Goal: Task Accomplishment & Management: Manage account settings

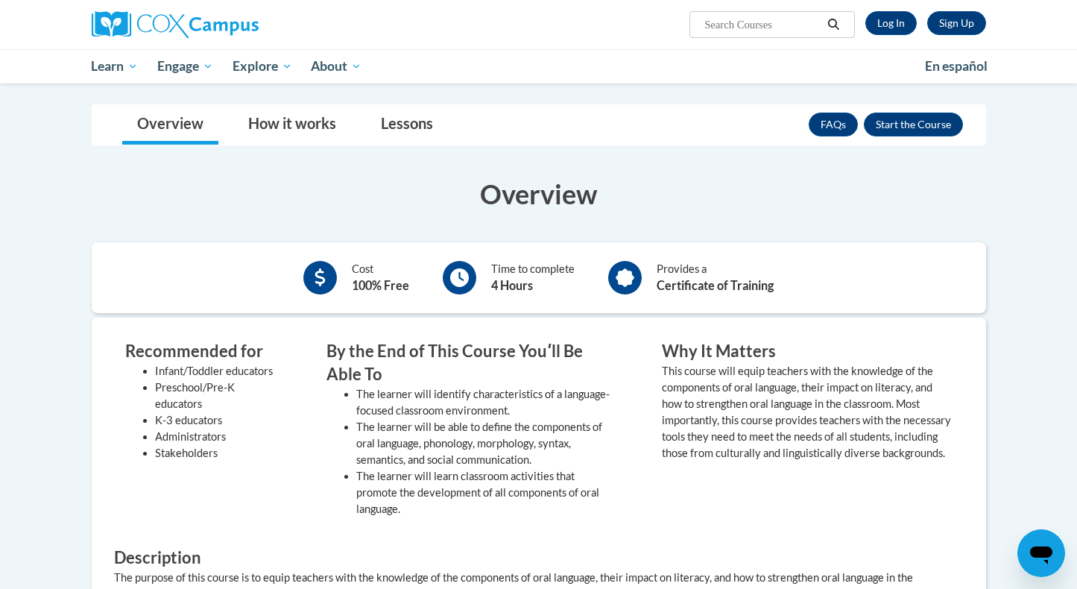
scroll to position [256, 0]
click at [886, 22] on link "Log In" at bounding box center [891, 23] width 51 height 24
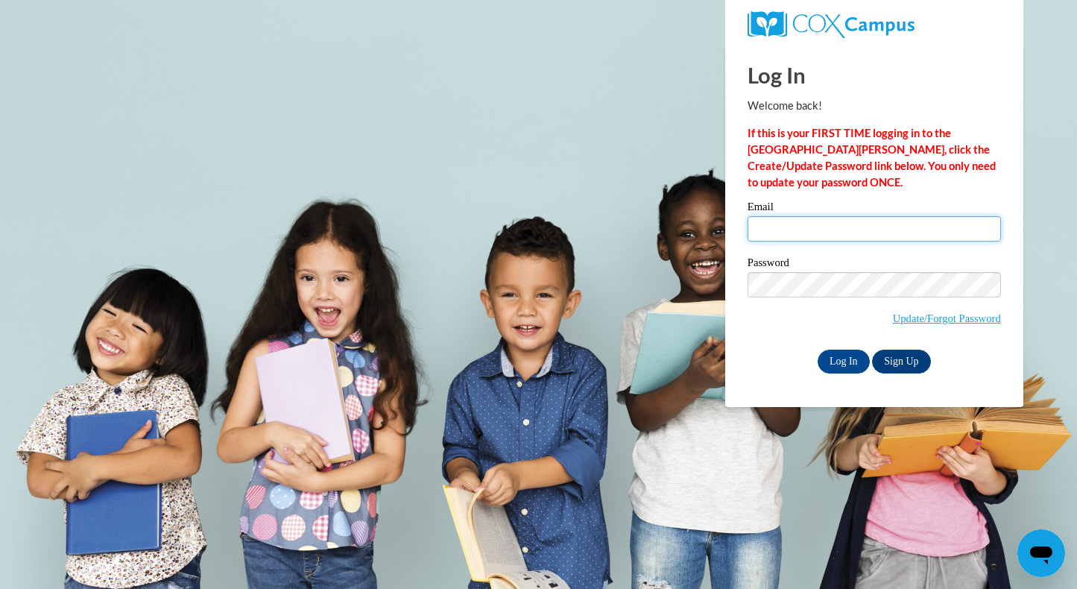
click at [795, 227] on input "Email" at bounding box center [875, 228] width 254 height 25
type input "[EMAIL_ADDRESS][DOMAIN_NAME]"
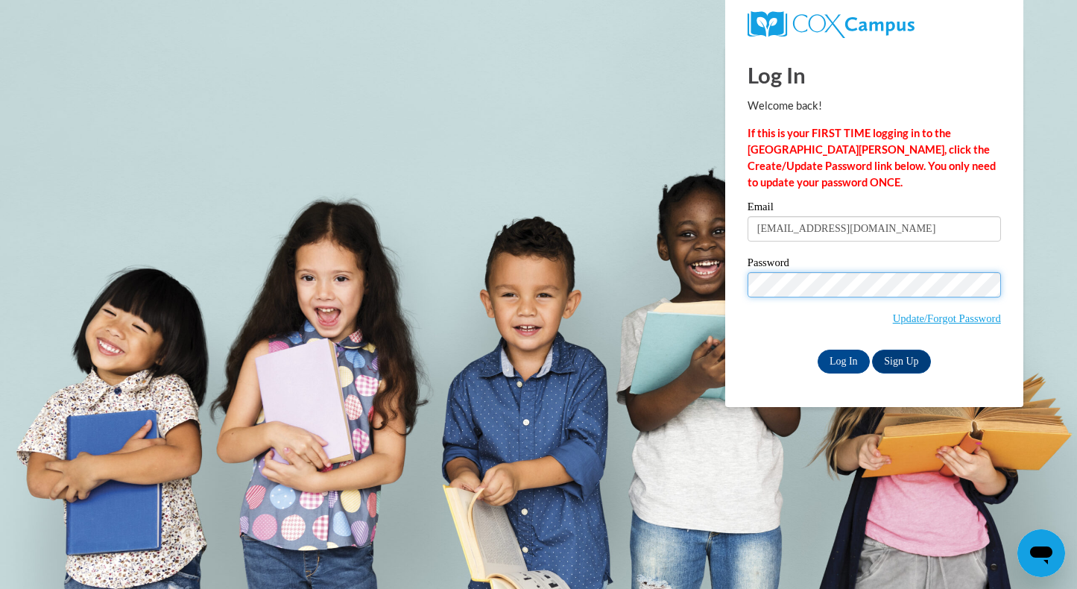
click at [818, 350] on input "Log In" at bounding box center [844, 362] width 52 height 24
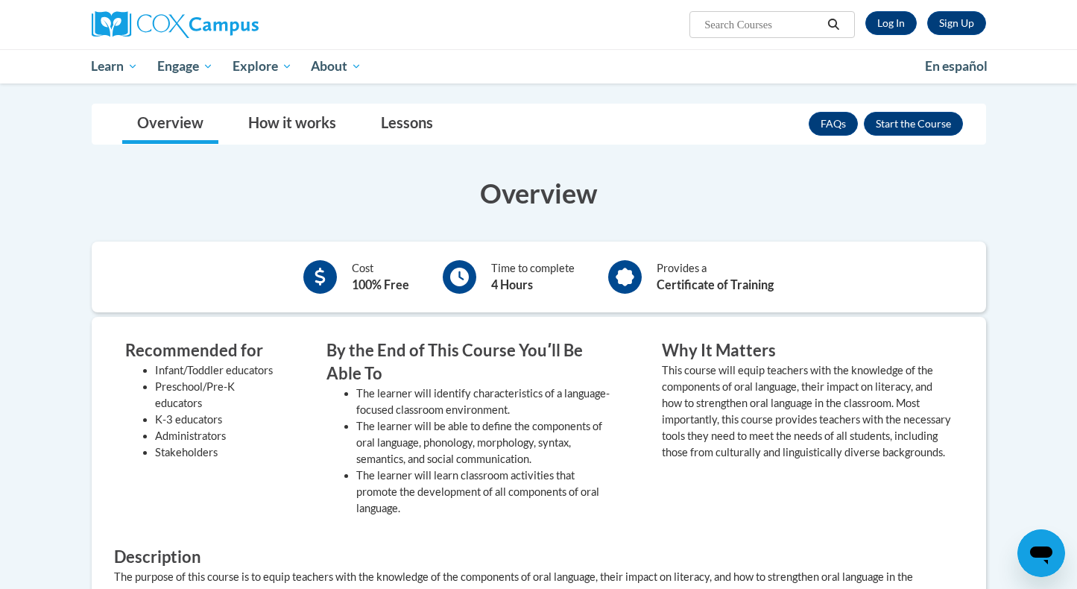
click at [627, 198] on h3 "Overview" at bounding box center [539, 192] width 895 height 37
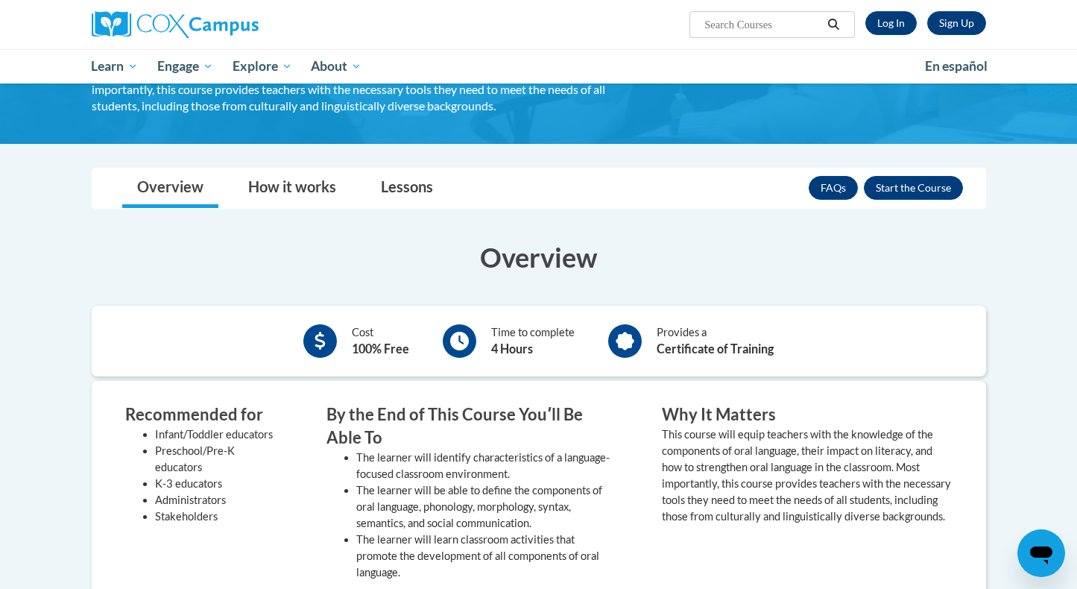
scroll to position [183, 0]
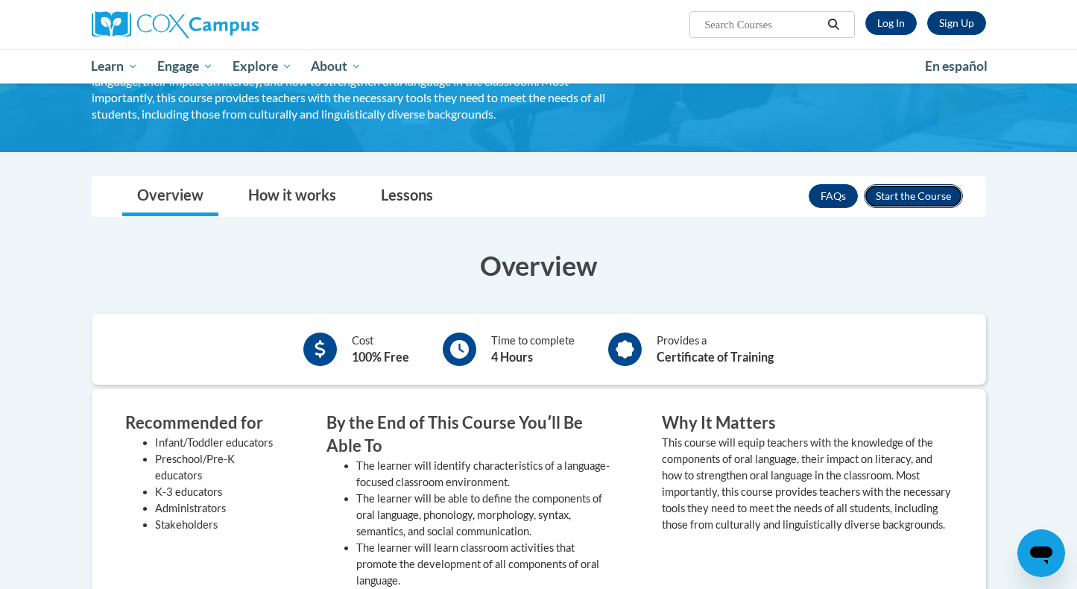
click at [916, 195] on button "Enroll" at bounding box center [913, 196] width 99 height 24
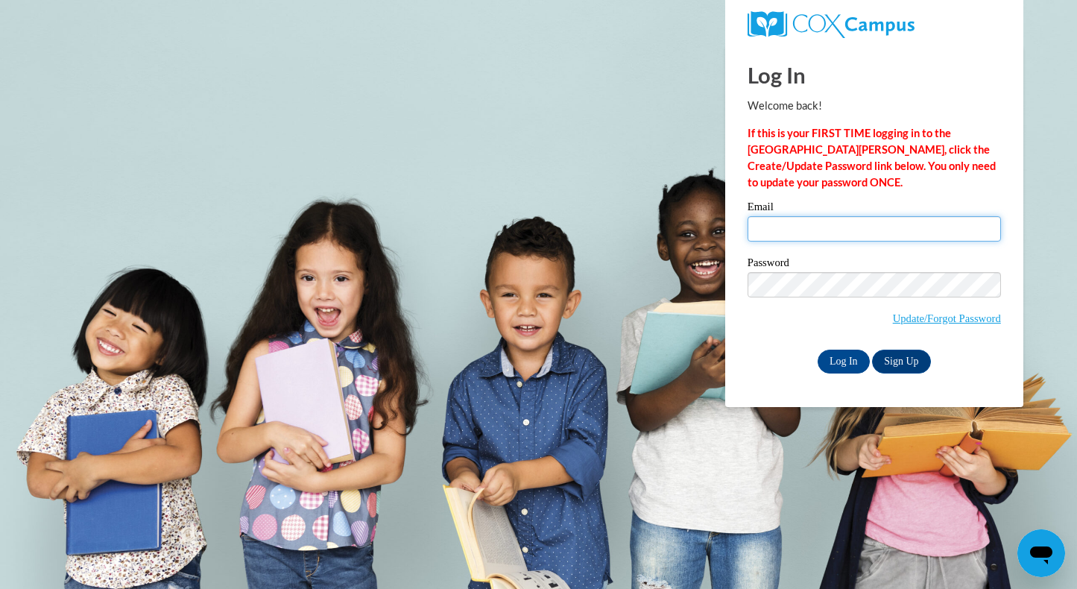
click at [805, 220] on input "Email" at bounding box center [875, 228] width 254 height 25
type input "rvidal@students.kennesaw.edu"
click at [846, 358] on input "Log In" at bounding box center [844, 362] width 52 height 24
click at [846, 359] on input "Log In" at bounding box center [844, 362] width 52 height 24
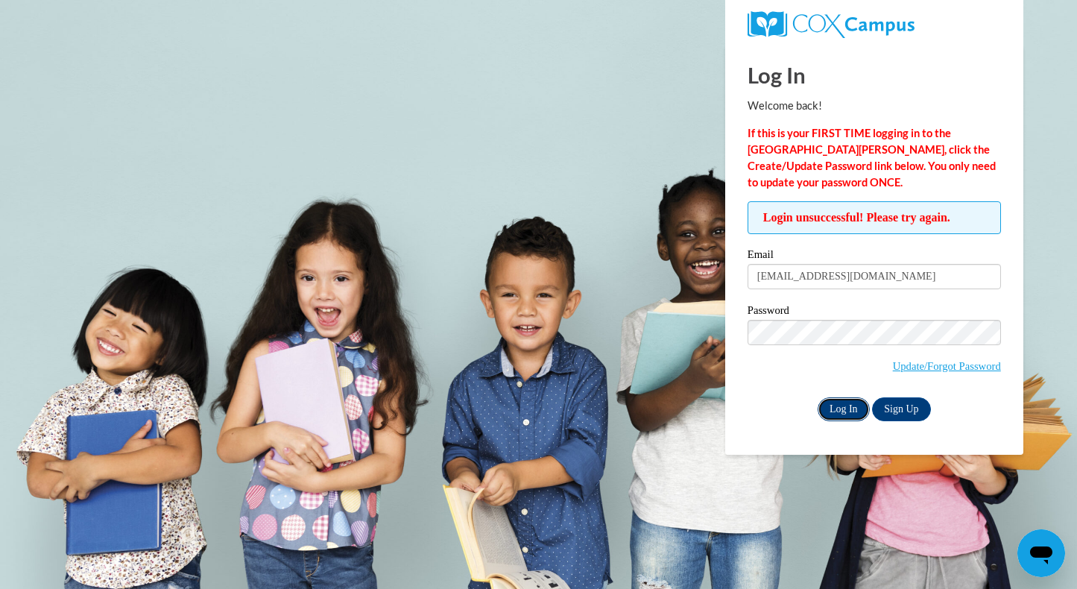
click at [845, 415] on input "Log In" at bounding box center [844, 409] width 52 height 24
click at [960, 369] on link "Update/Forgot Password" at bounding box center [947, 366] width 108 height 12
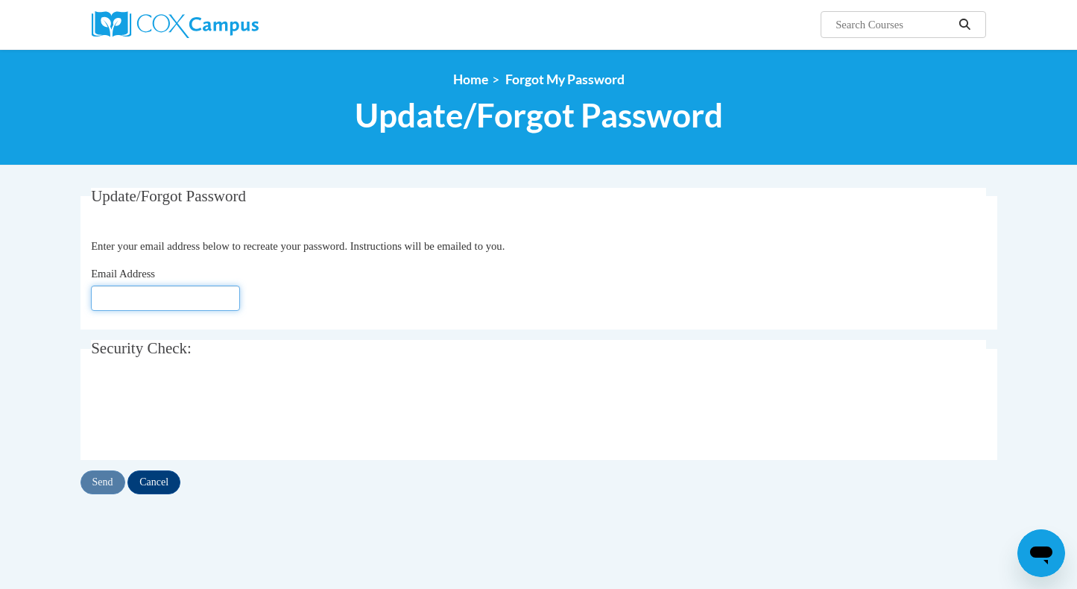
click at [160, 299] on input "Email Address" at bounding box center [165, 298] width 149 height 25
type input "[EMAIL_ADDRESS][DOMAIN_NAME]"
click at [104, 482] on input "Send" at bounding box center [103, 483] width 45 height 24
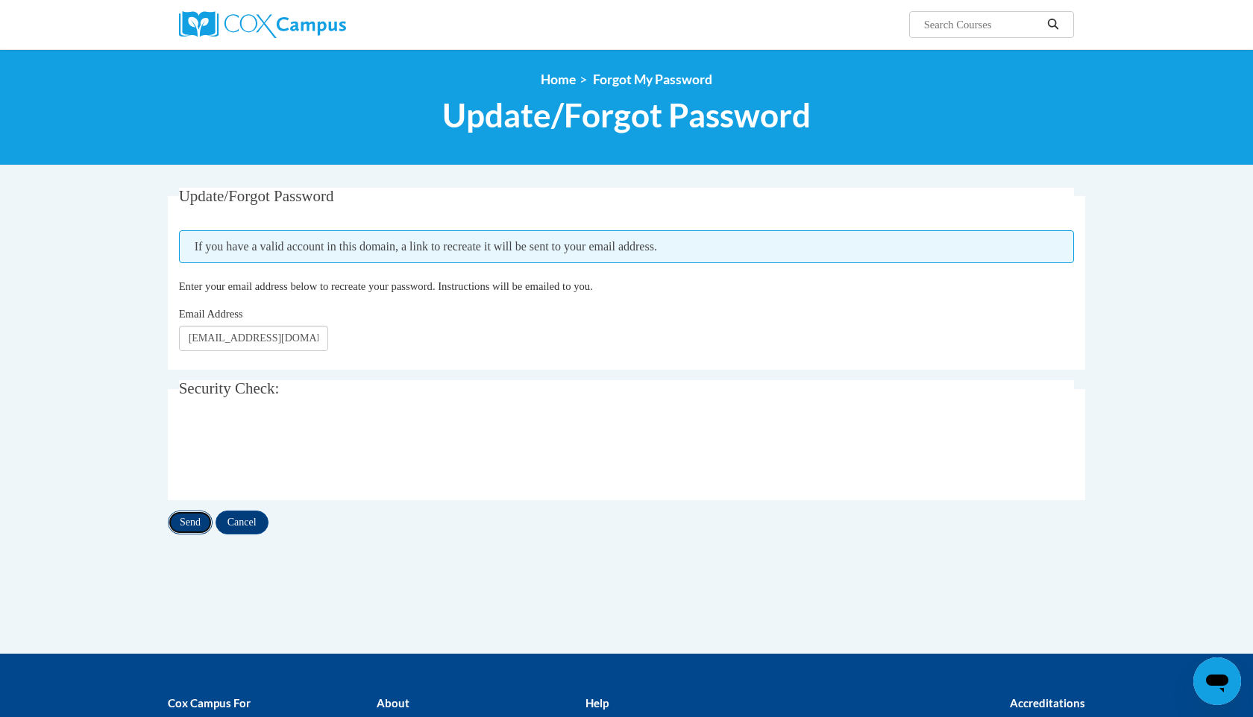
click at [198, 523] on input "Send" at bounding box center [190, 523] width 45 height 24
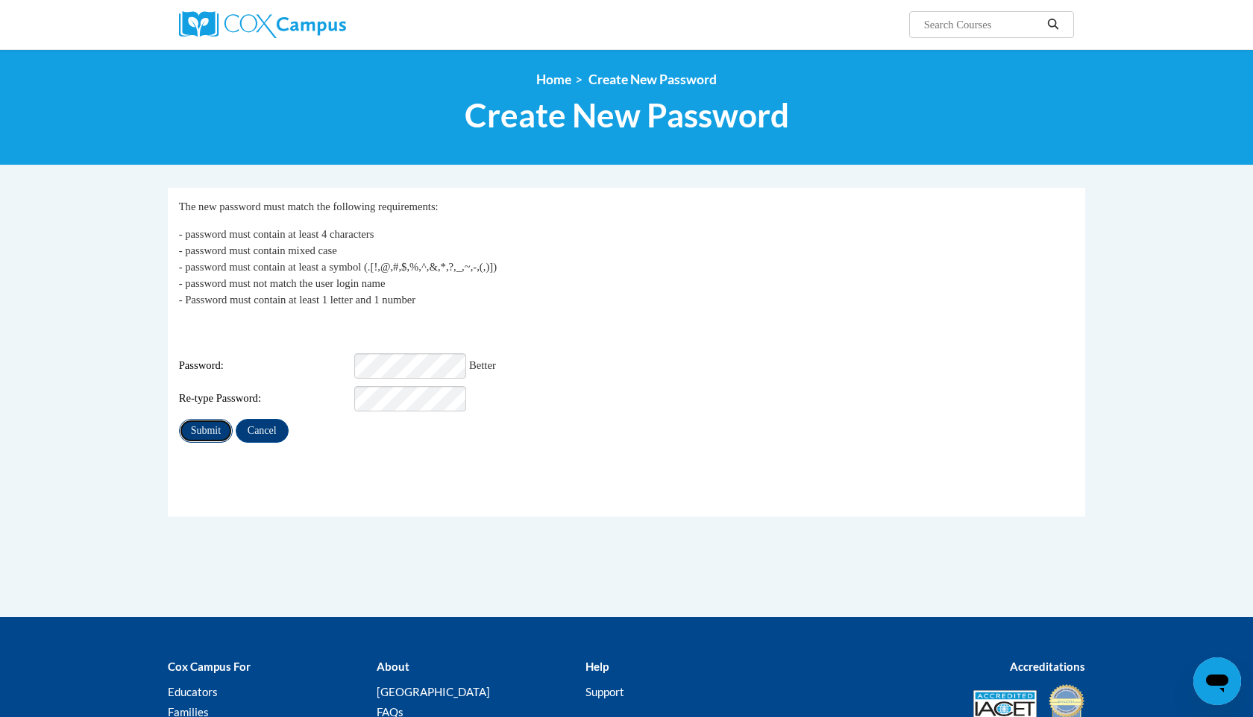
click at [198, 421] on input "Submit" at bounding box center [206, 431] width 54 height 24
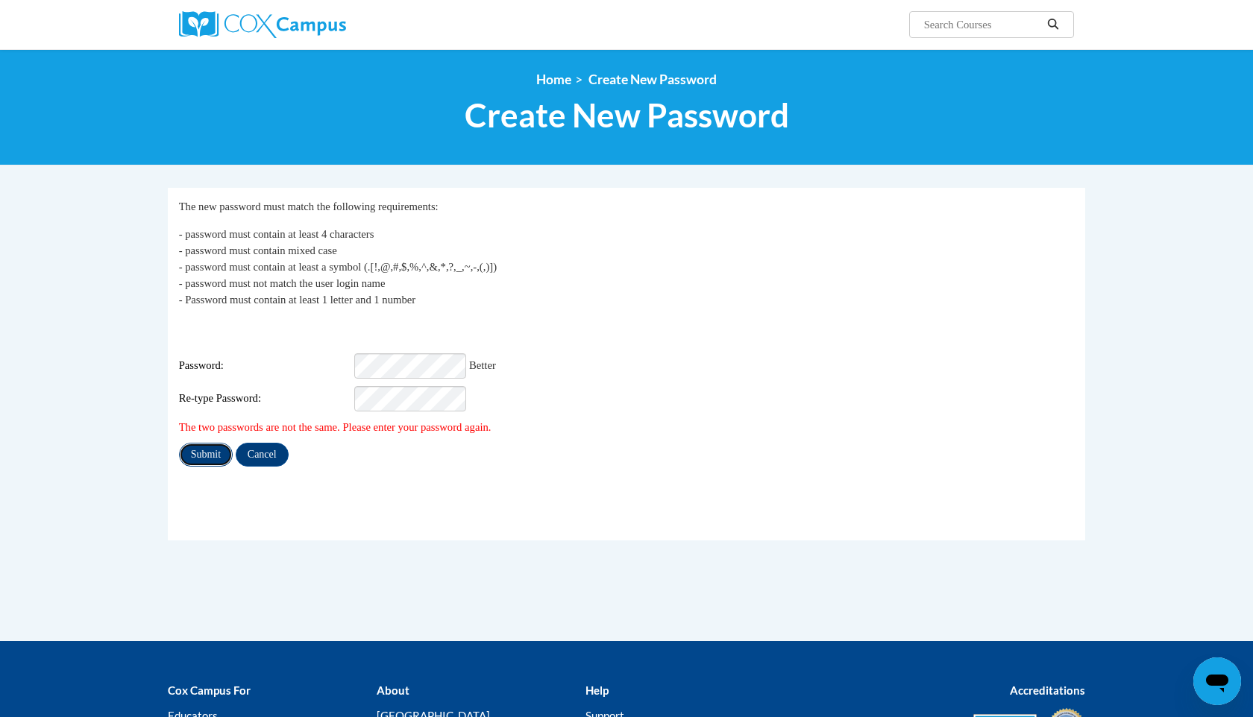
click at [207, 443] on input "Submit" at bounding box center [206, 455] width 54 height 24
click at [216, 445] on input "Submit" at bounding box center [206, 455] width 54 height 24
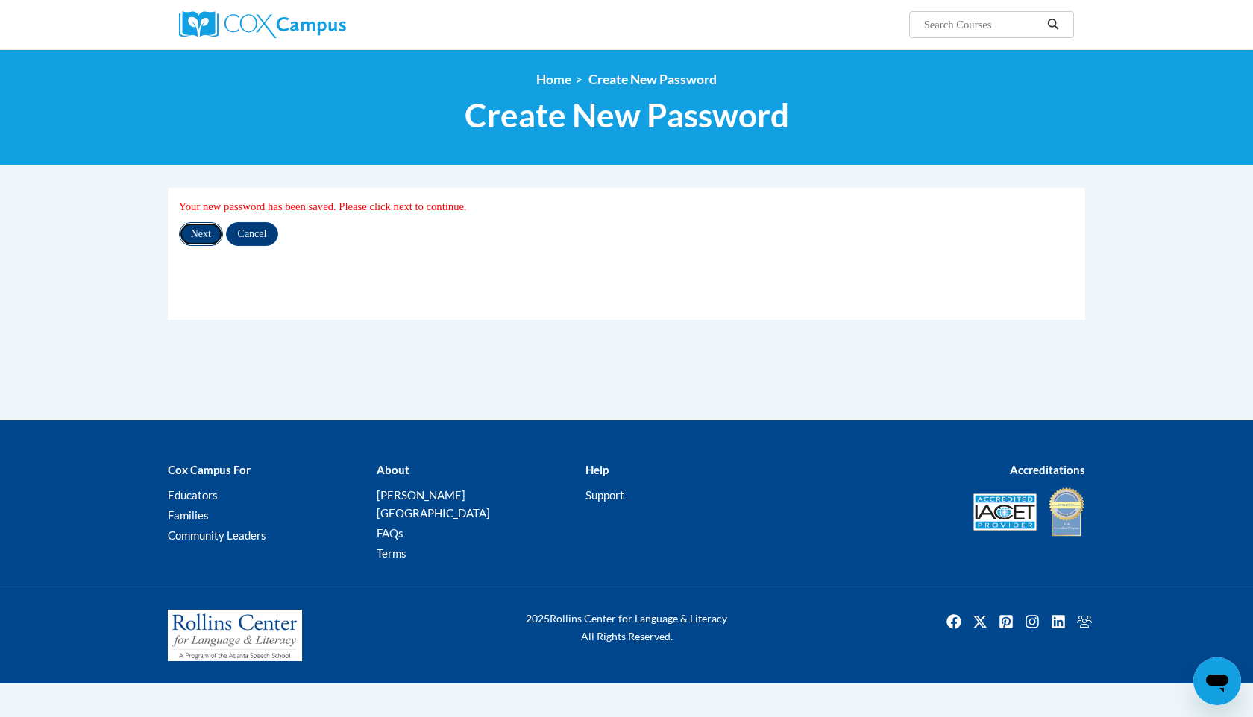
click at [200, 233] on input "Next" at bounding box center [201, 234] width 44 height 24
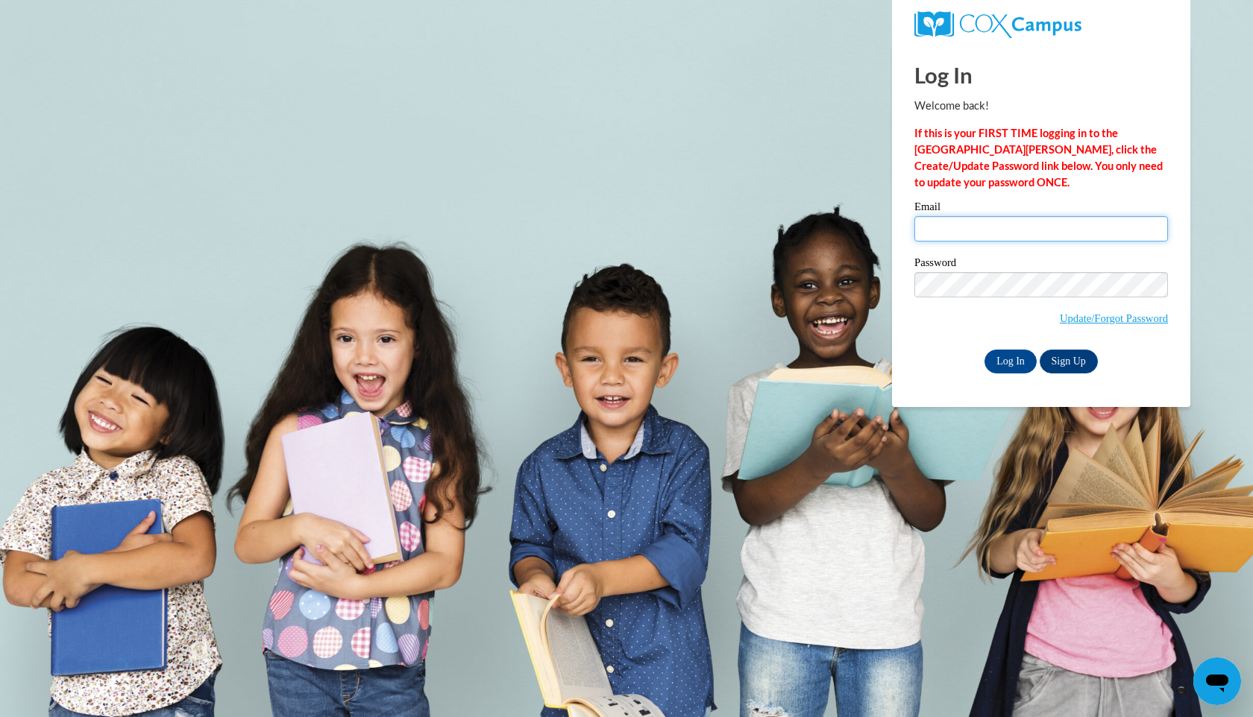
click at [1018, 239] on input "Email" at bounding box center [1041, 228] width 254 height 25
type input "rvidal@students.kennesaw.edu"
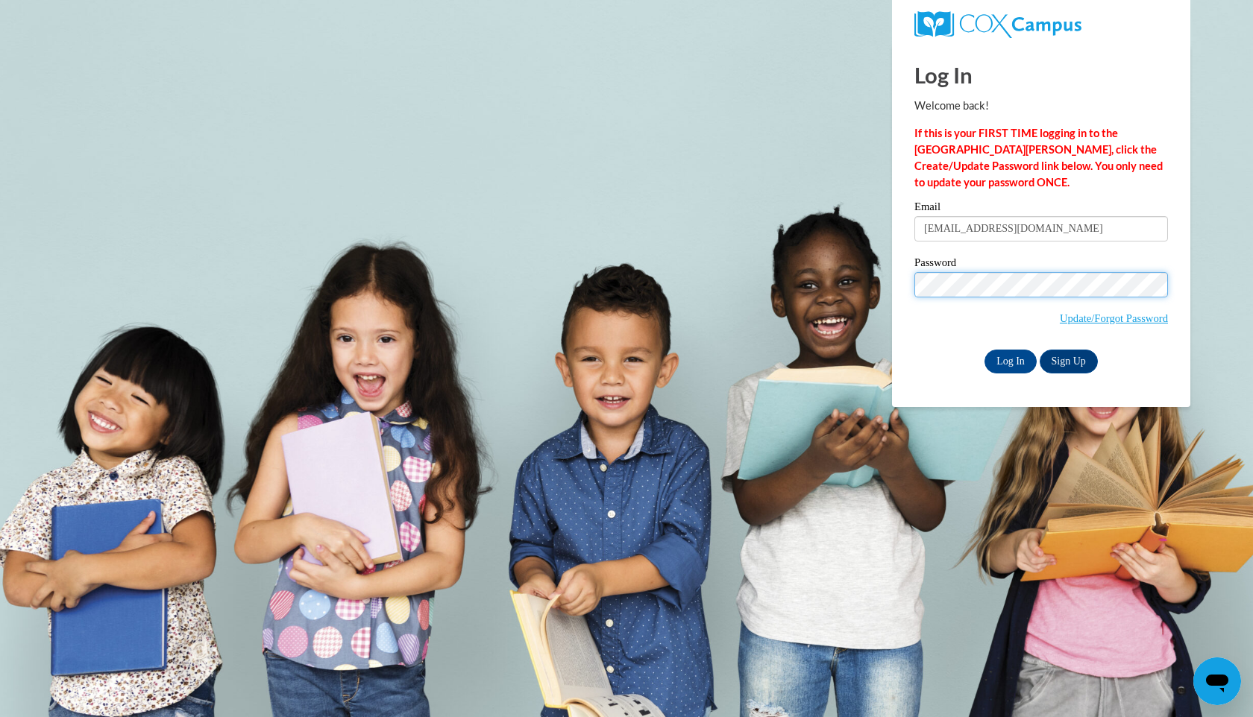
click at [984, 350] on input "Log In" at bounding box center [1010, 362] width 52 height 24
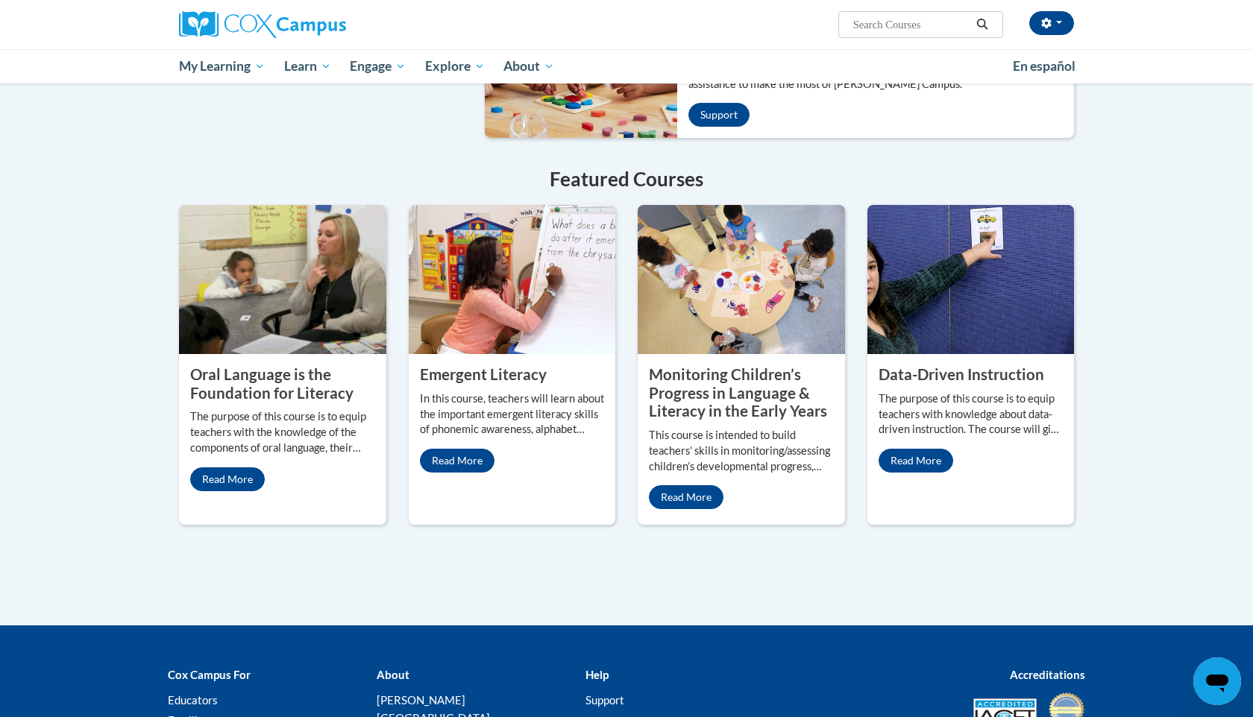
scroll to position [1095, 0]
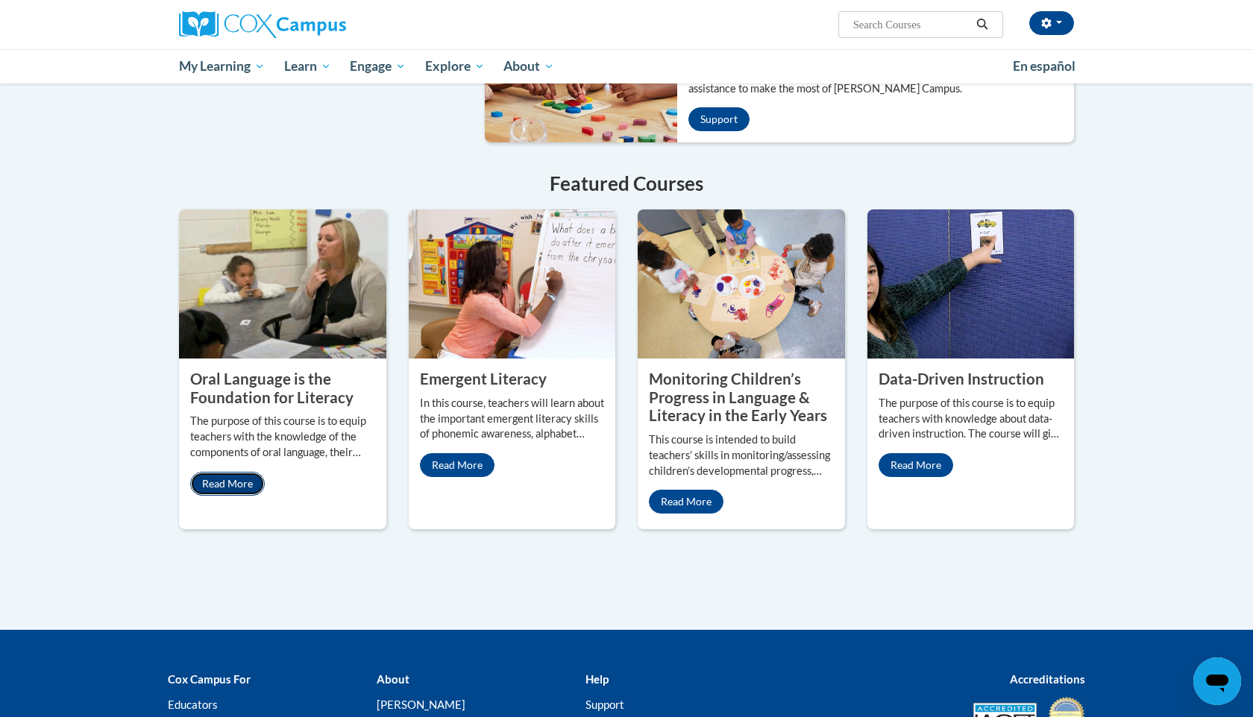
click at [251, 472] on link "Read More" at bounding box center [227, 484] width 75 height 24
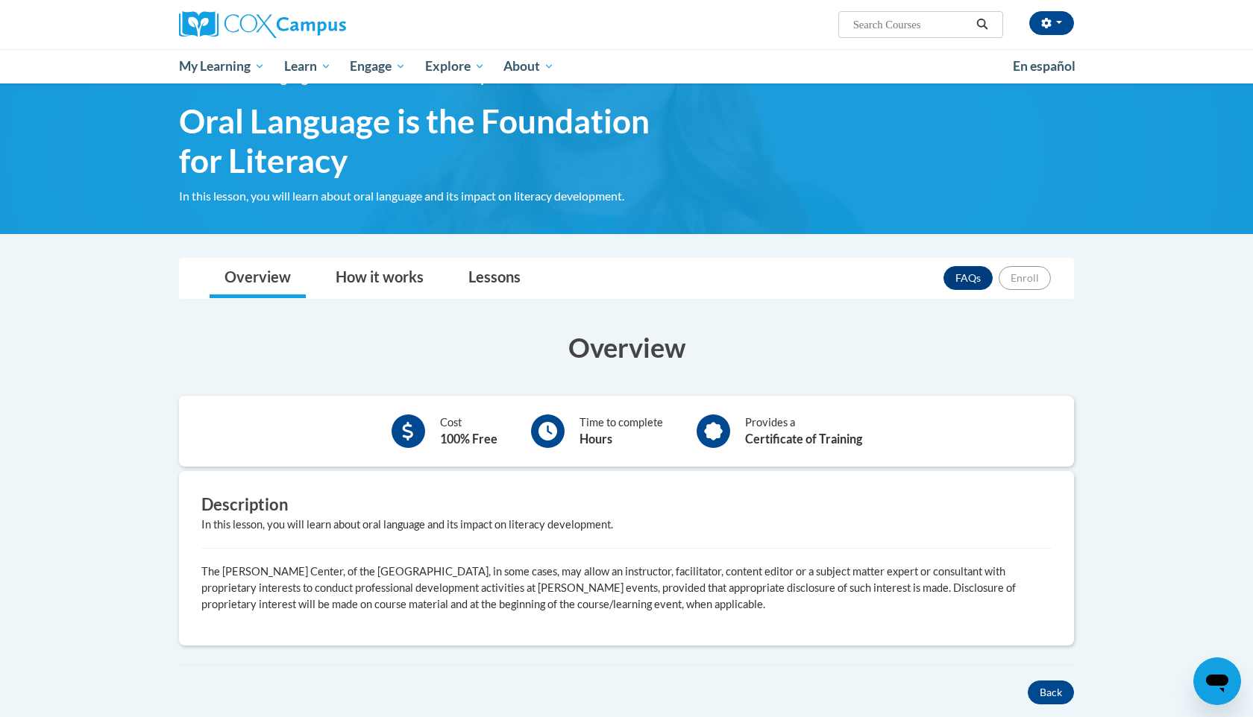
scroll to position [10, 0]
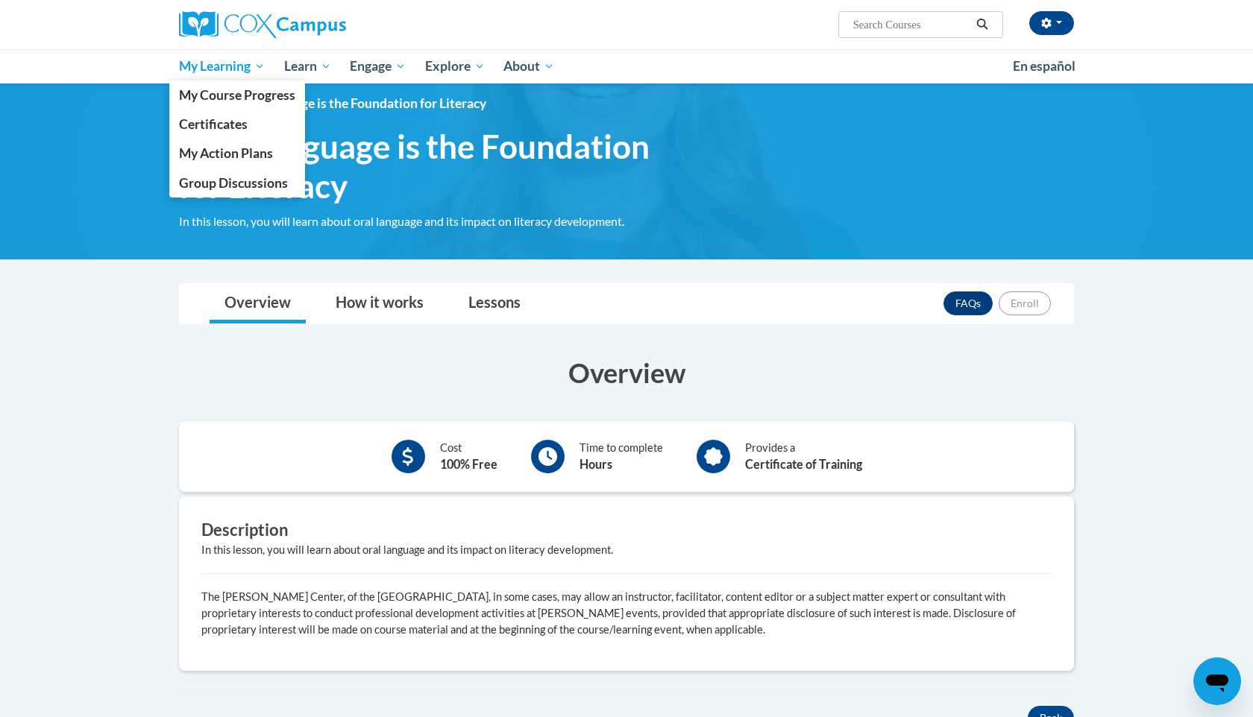
click at [233, 66] on span "My Learning" at bounding box center [222, 66] width 86 height 18
click at [230, 92] on span "My Course Progress" at bounding box center [237, 95] width 116 height 16
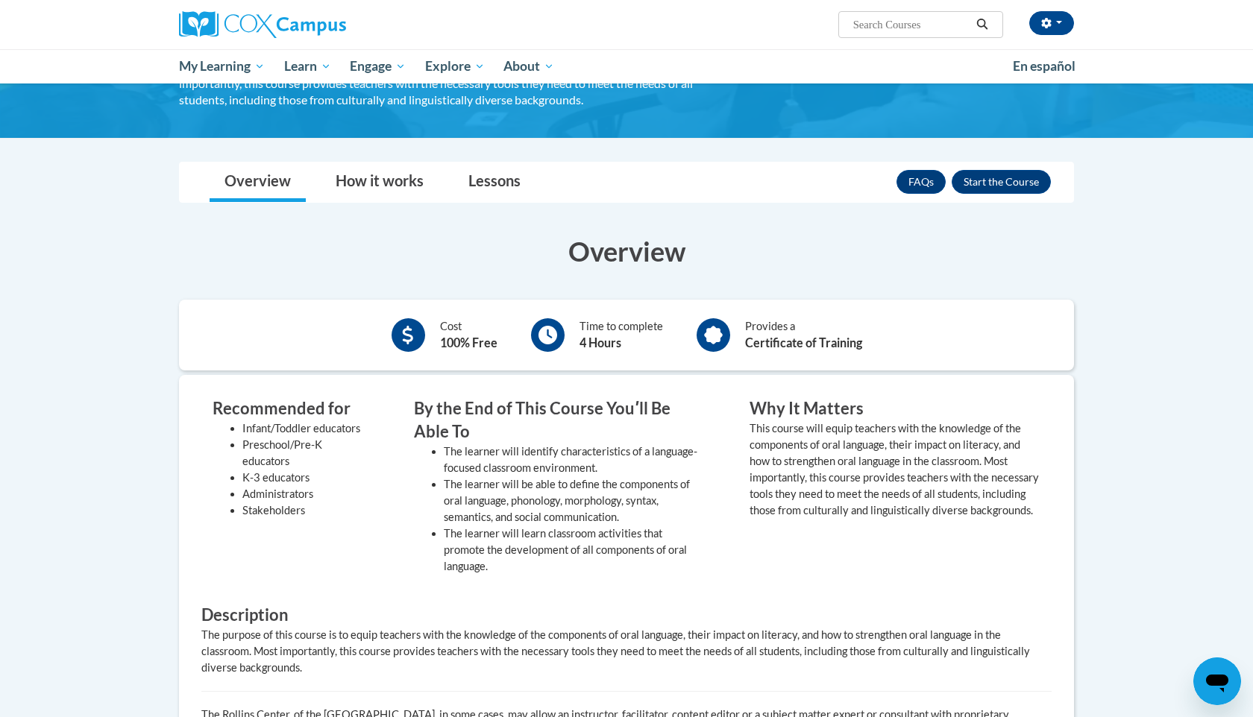
scroll to position [199, 0]
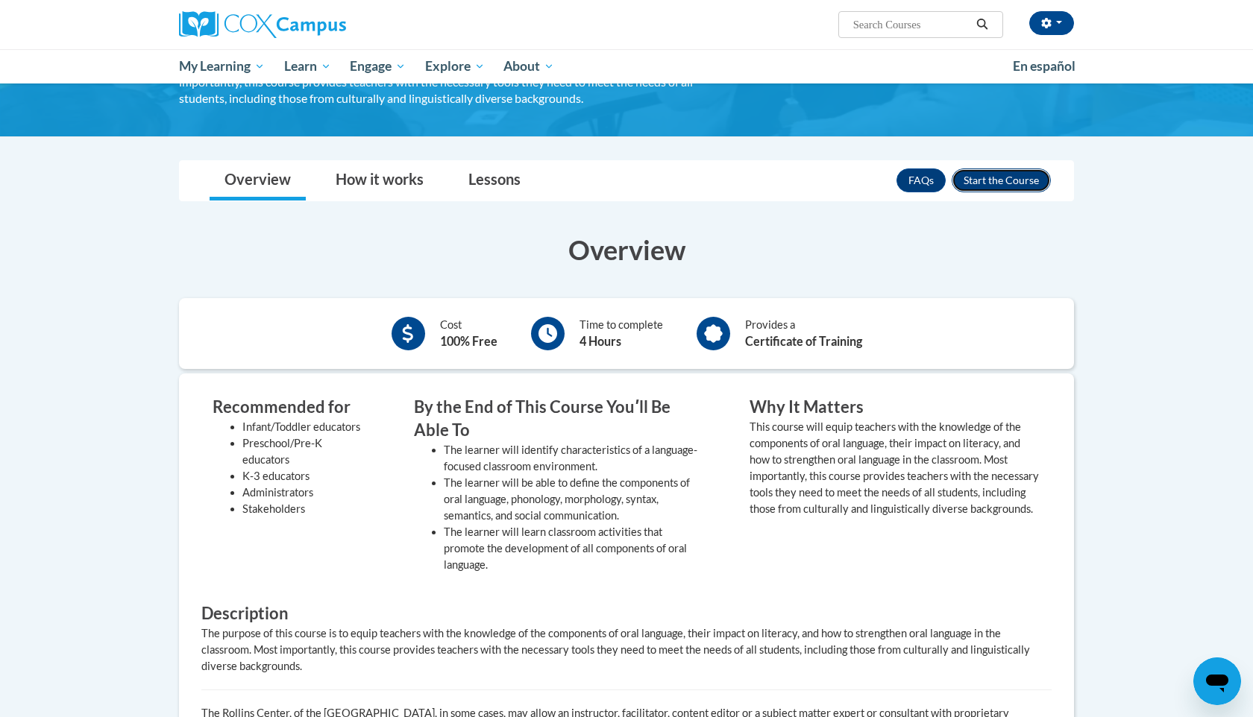
click at [1031, 180] on button "Enroll" at bounding box center [1000, 181] width 99 height 24
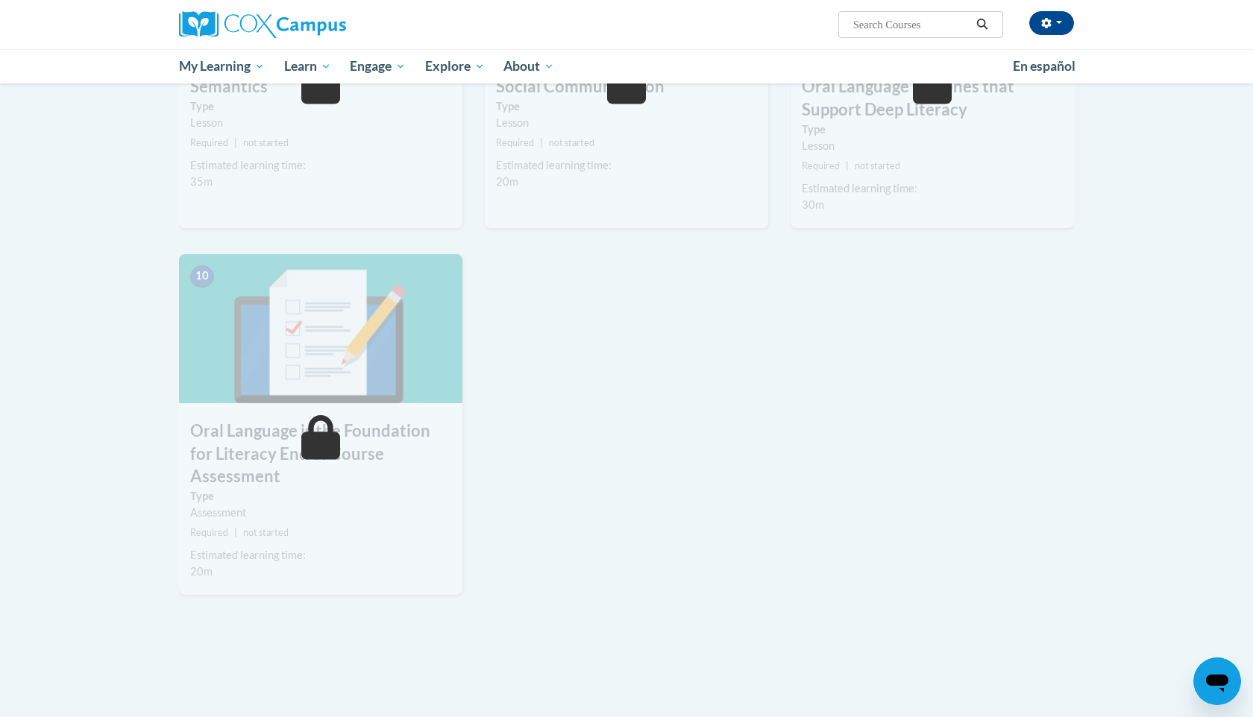
scroll to position [1197, 0]
